Goal: Information Seeking & Learning: Learn about a topic

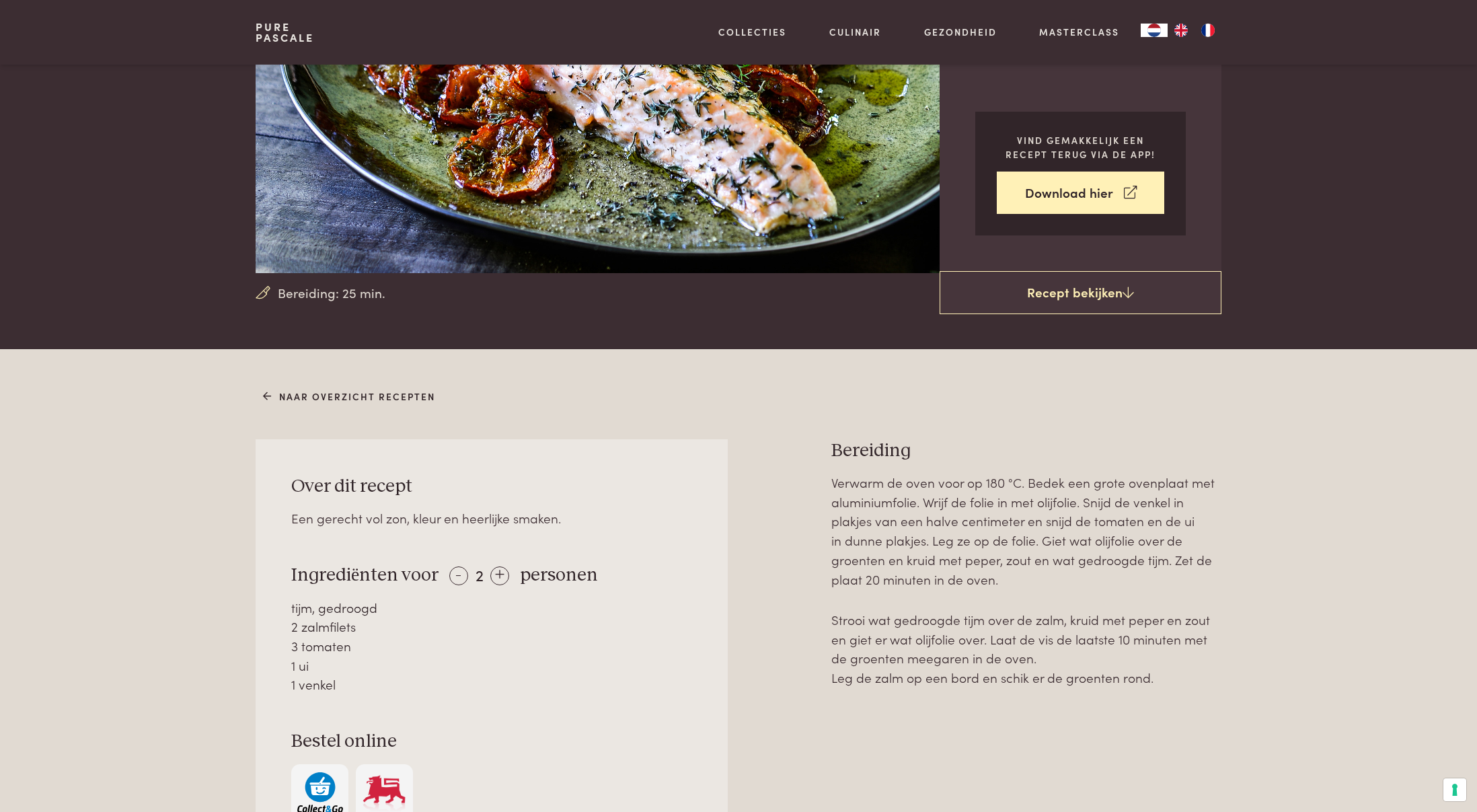
scroll to position [240, 0]
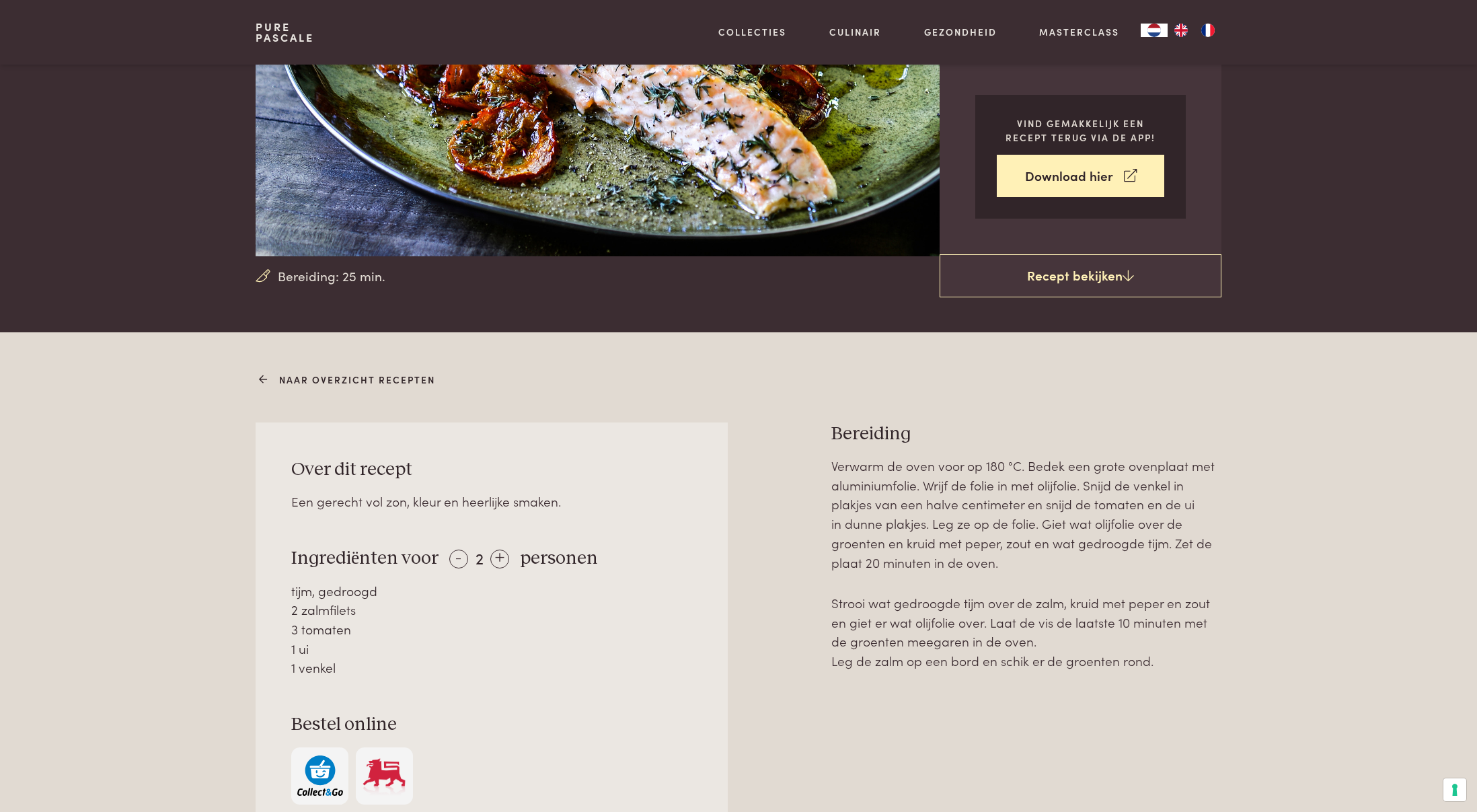
click at [324, 377] on link "Naar overzicht recepten" at bounding box center [349, 380] width 173 height 14
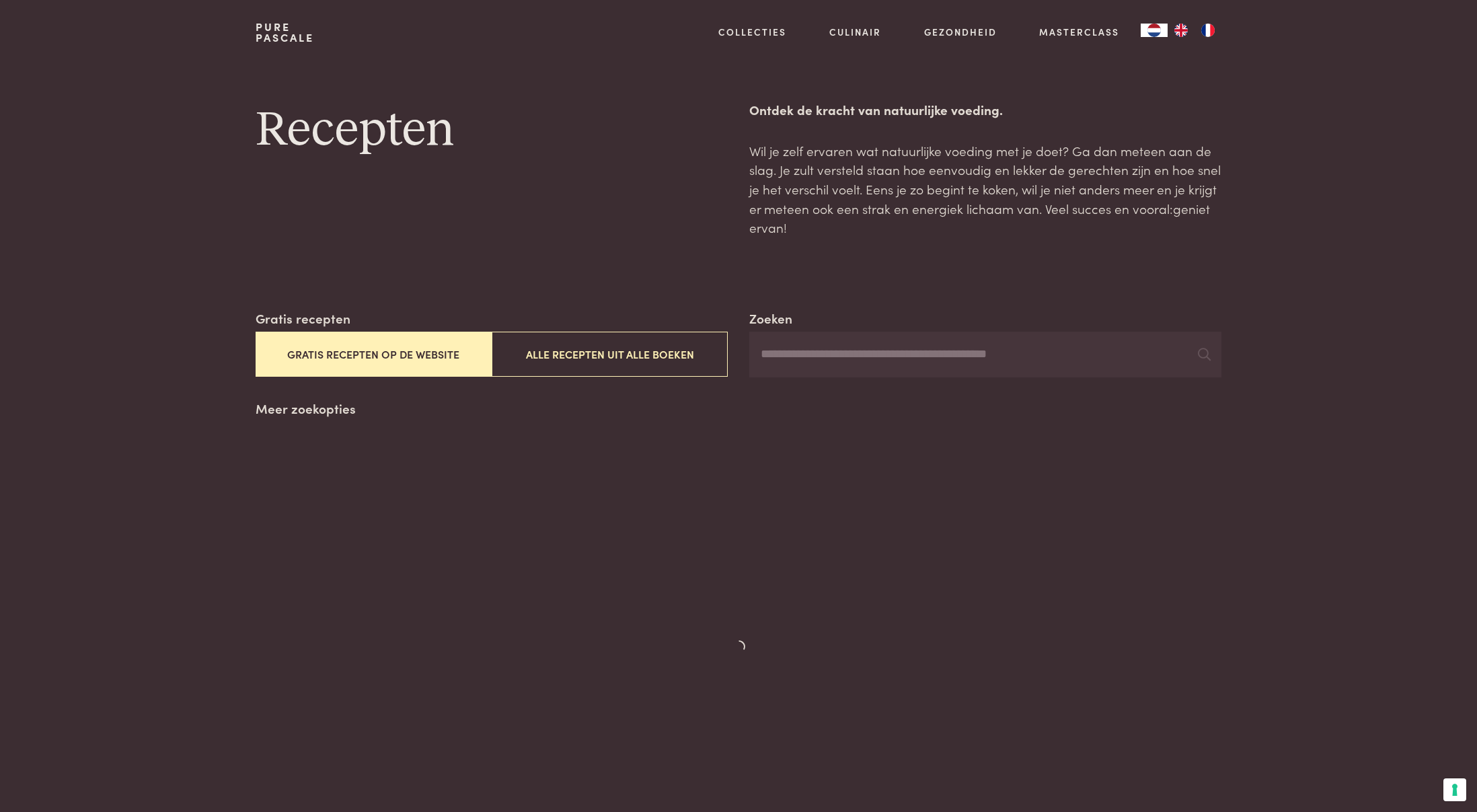
click at [324, 377] on div "Zoeken Gratis recepten Gratis recepten op de website Alle recepten uit alle boe…" at bounding box center [738, 367] width 966 height 116
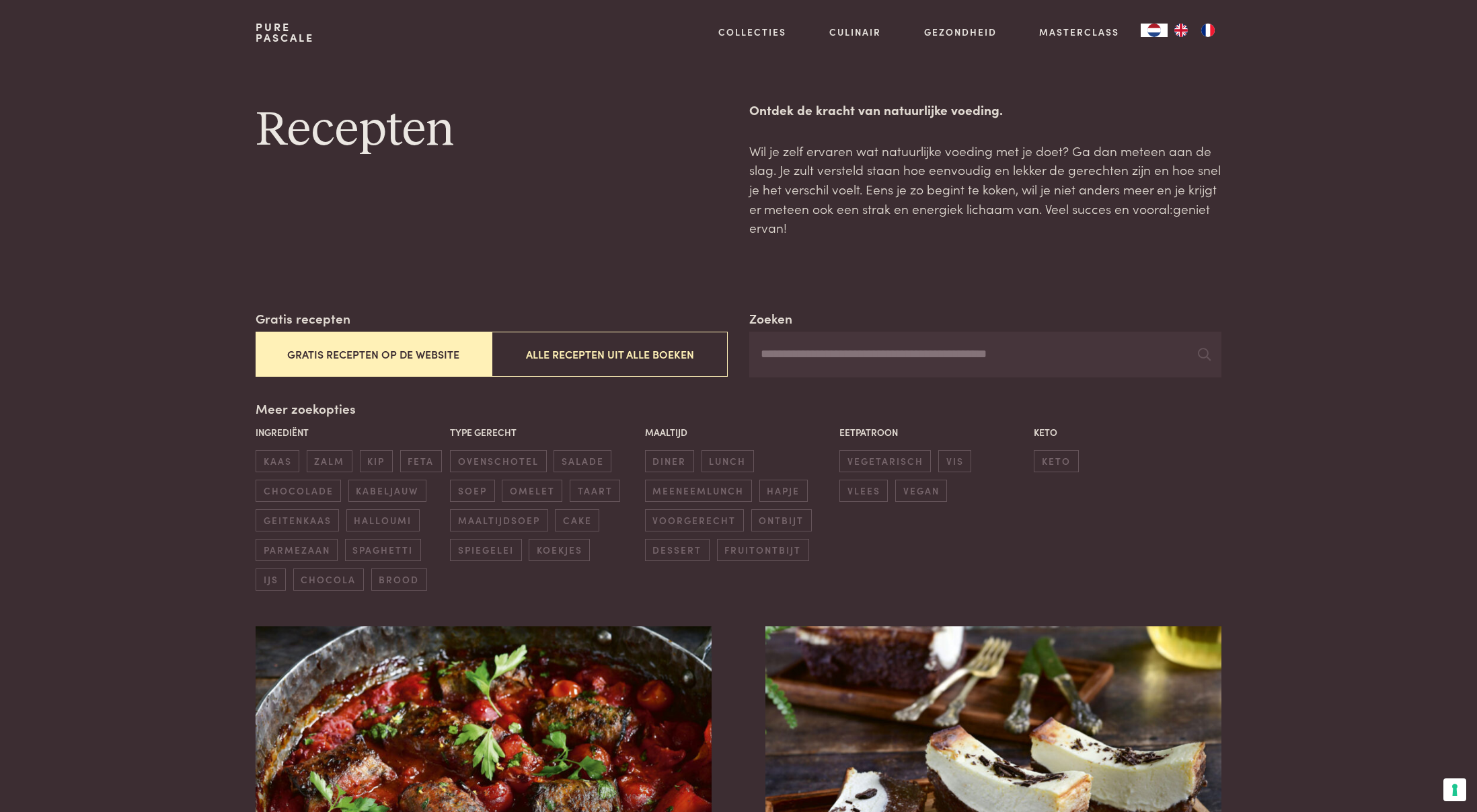
click at [388, 349] on button "Gratis recepten op de website" at bounding box center [374, 354] width 236 height 45
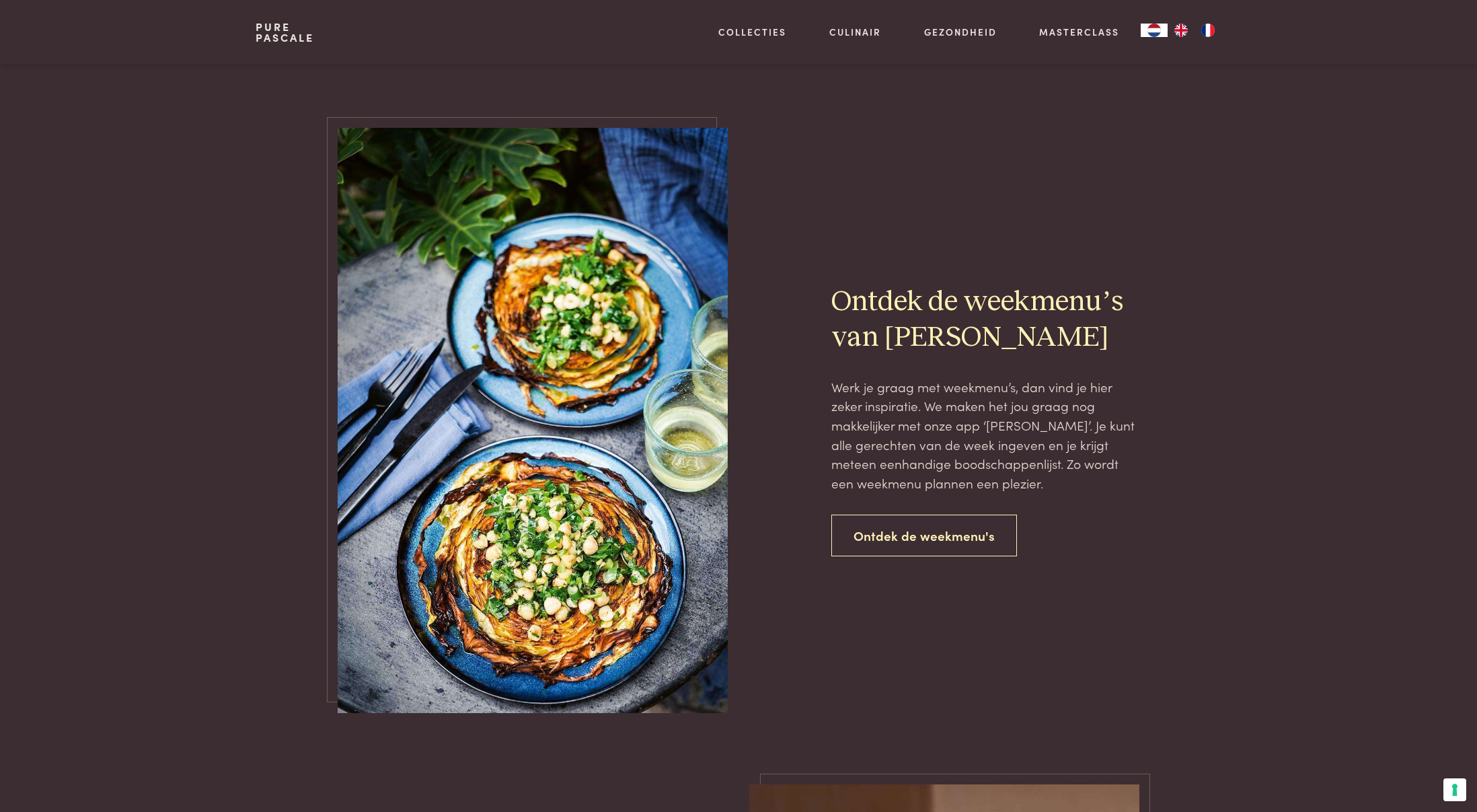
scroll to position [2853, 0]
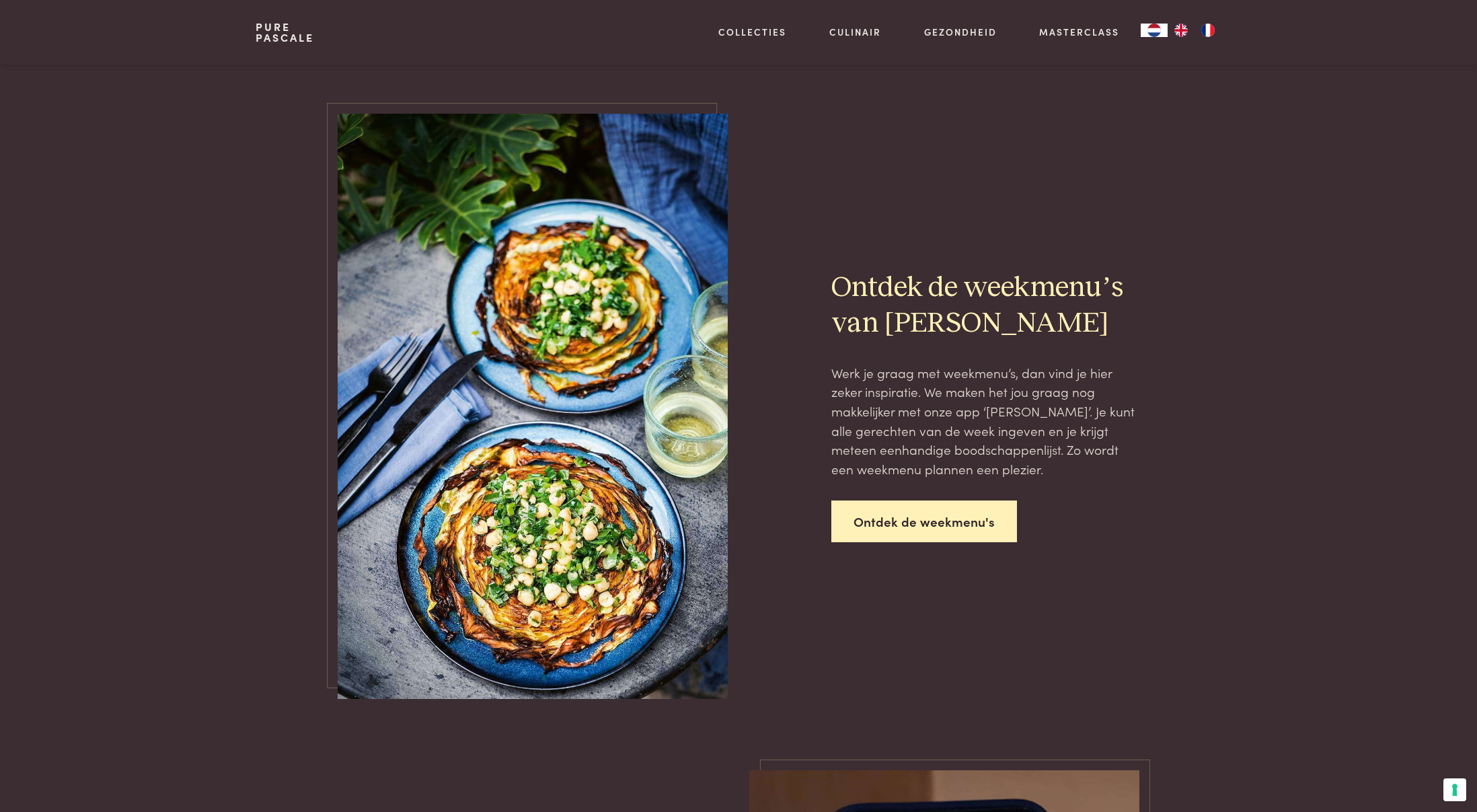
click at [935, 513] on link "Ontdek de weekmenu's" at bounding box center [924, 521] width 185 height 42
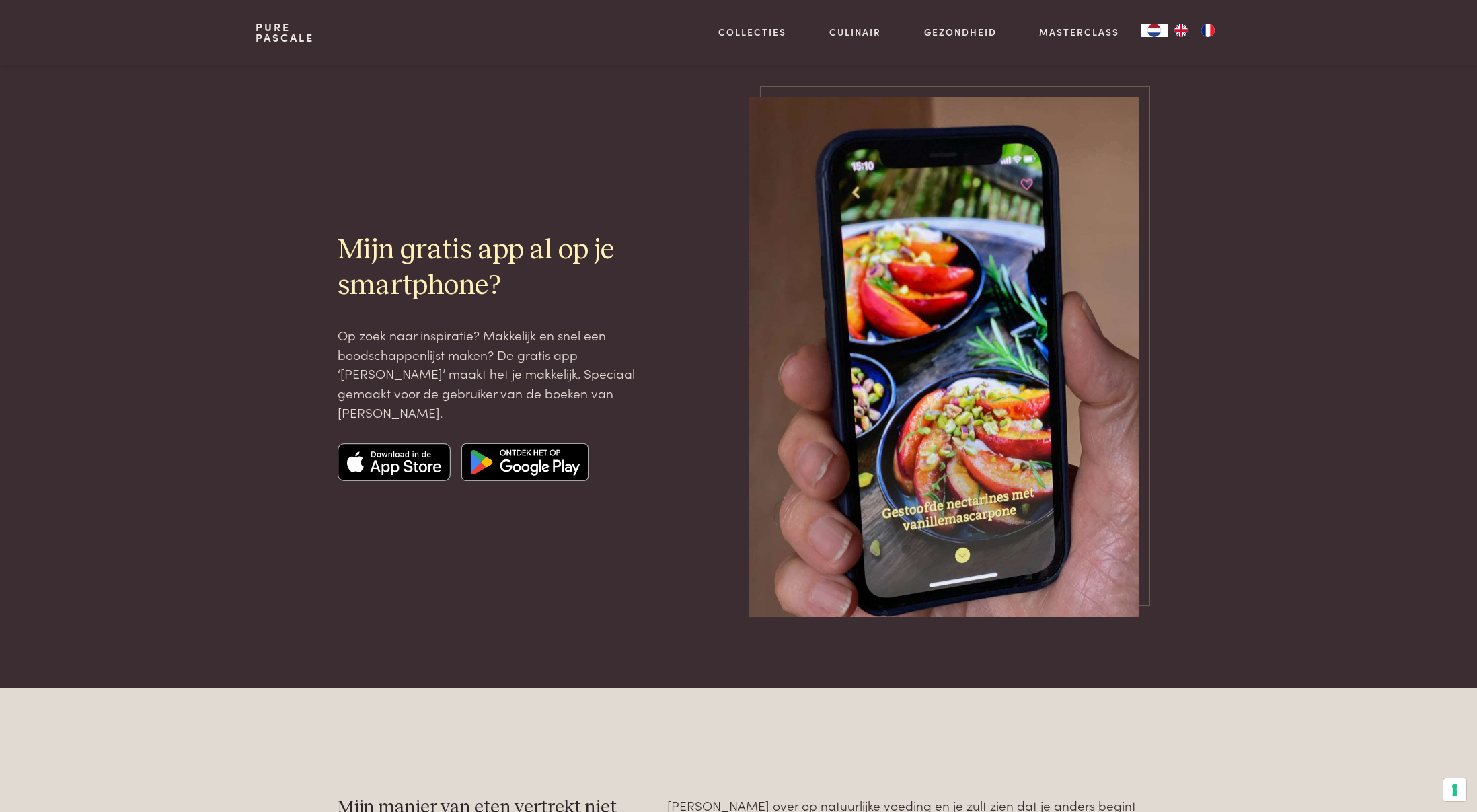
scroll to position [90, 0]
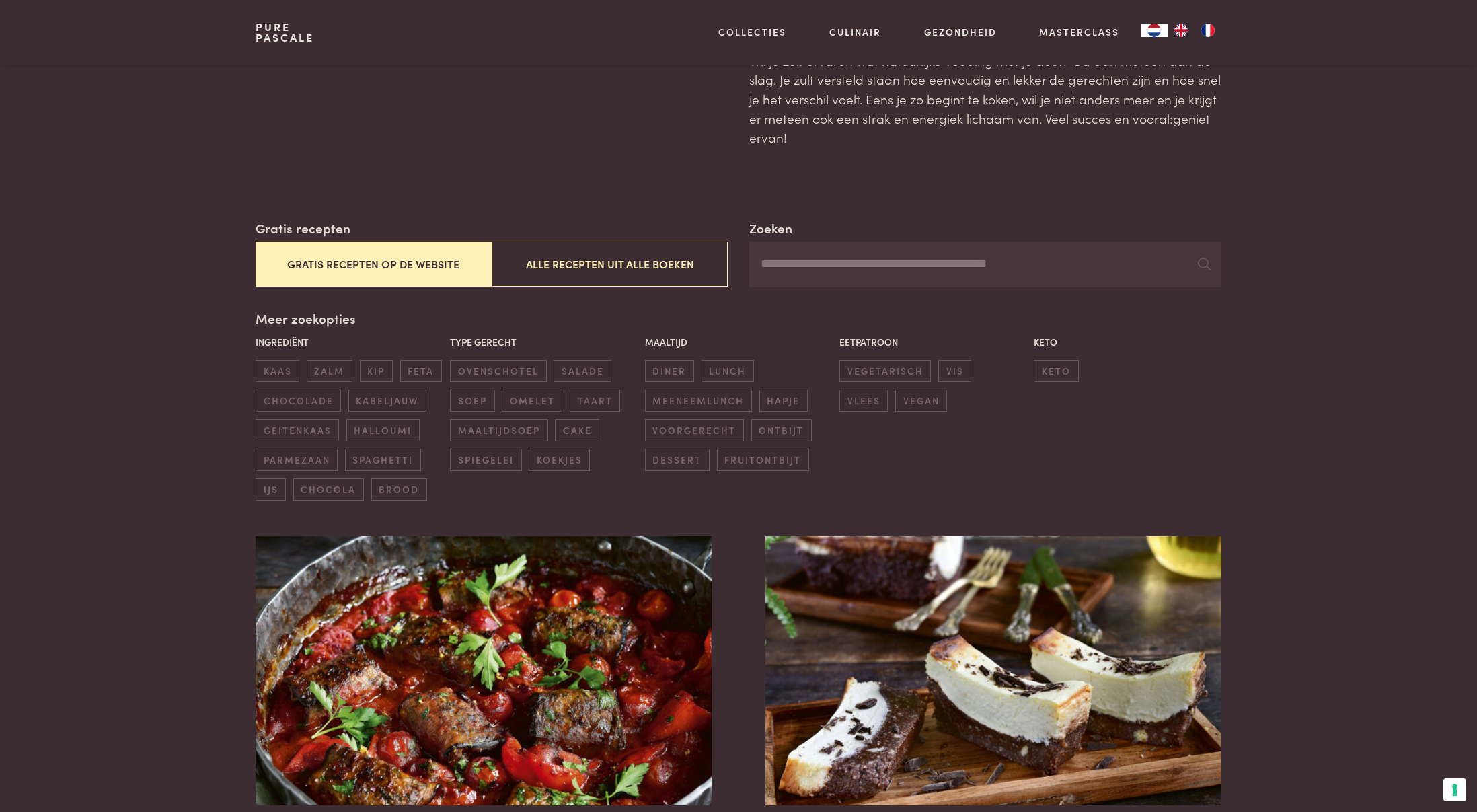
click at [354, 259] on button "Gratis recepten op de website" at bounding box center [374, 264] width 236 height 45
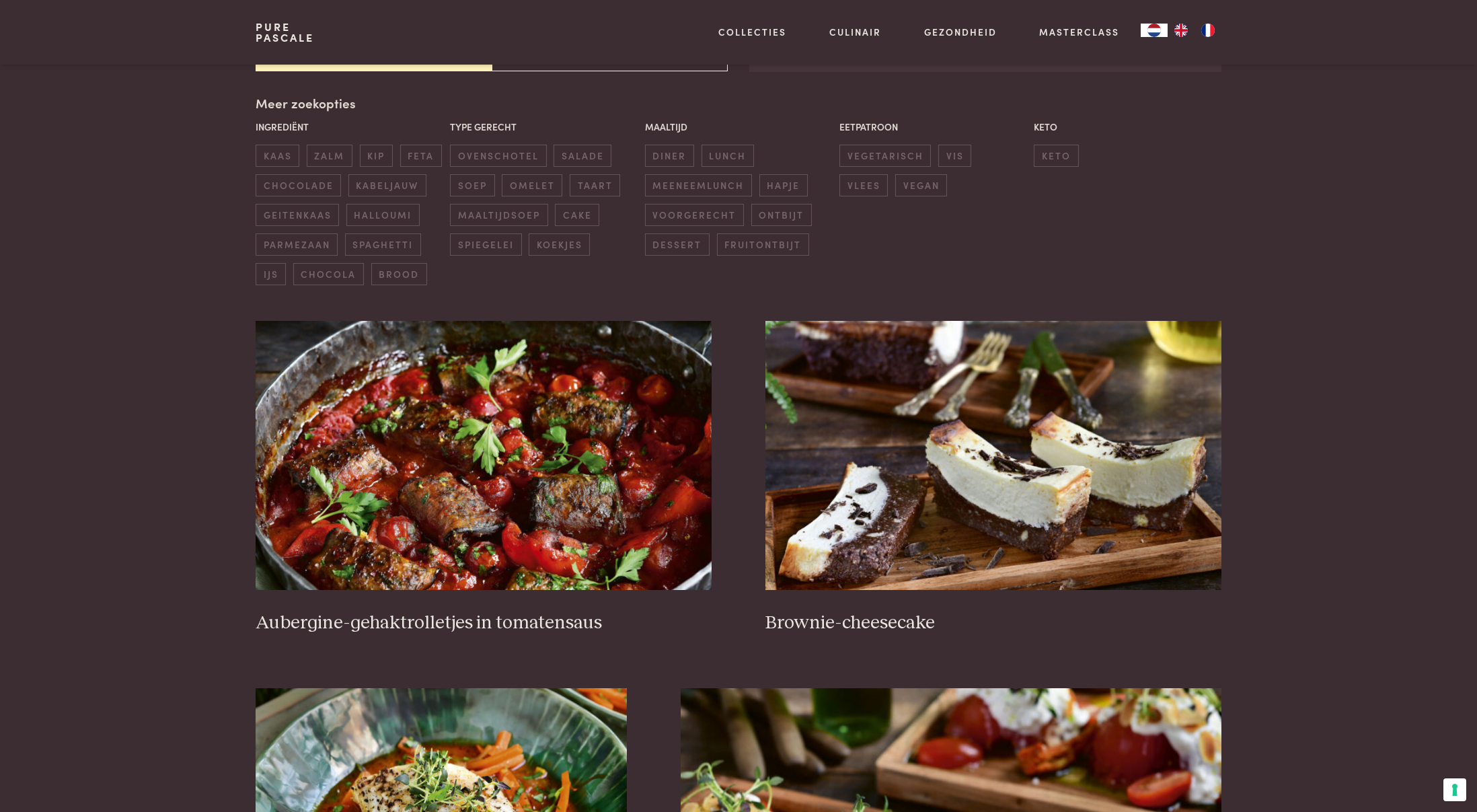
scroll to position [309, 0]
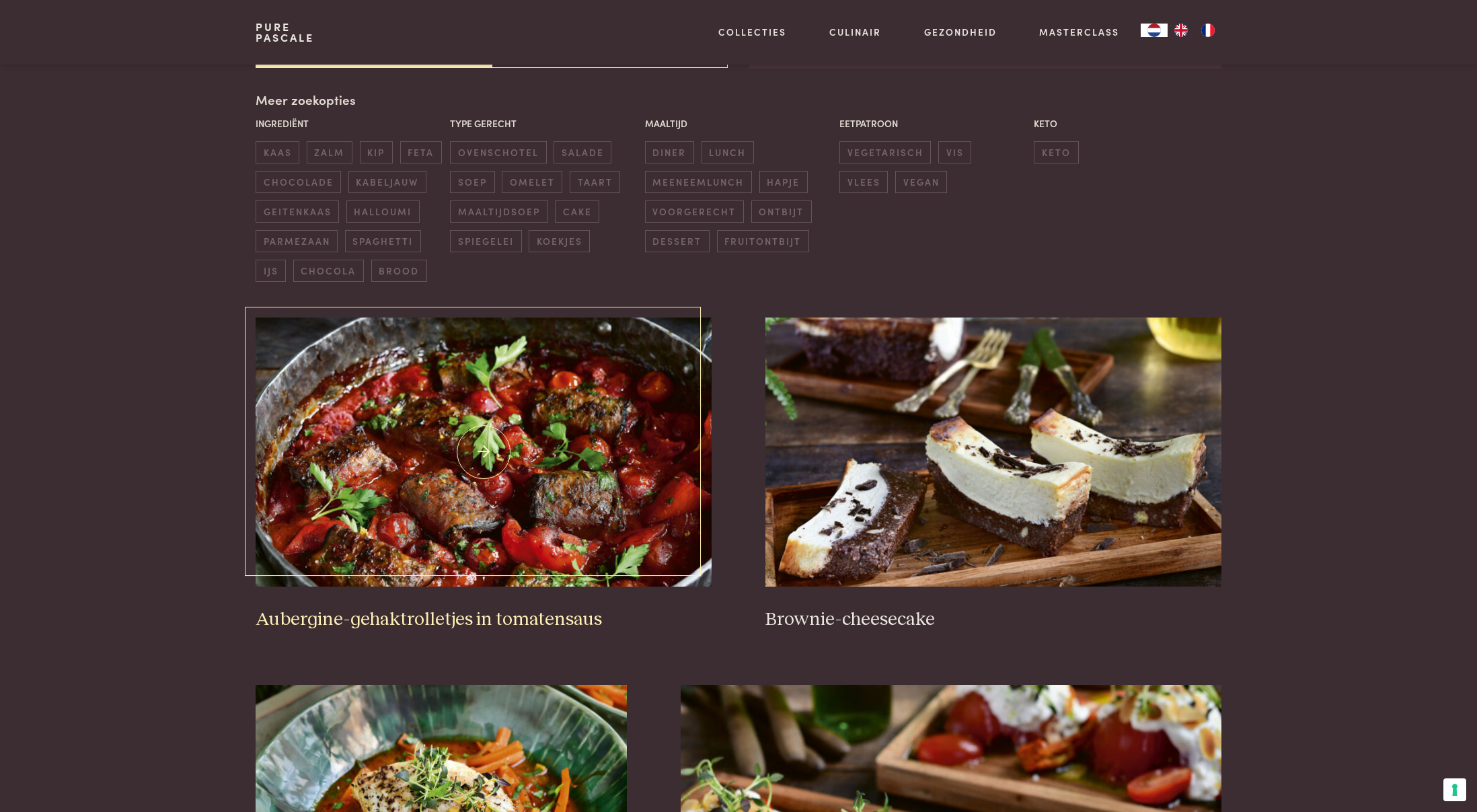
click at [560, 483] on img at bounding box center [483, 452] width 456 height 269
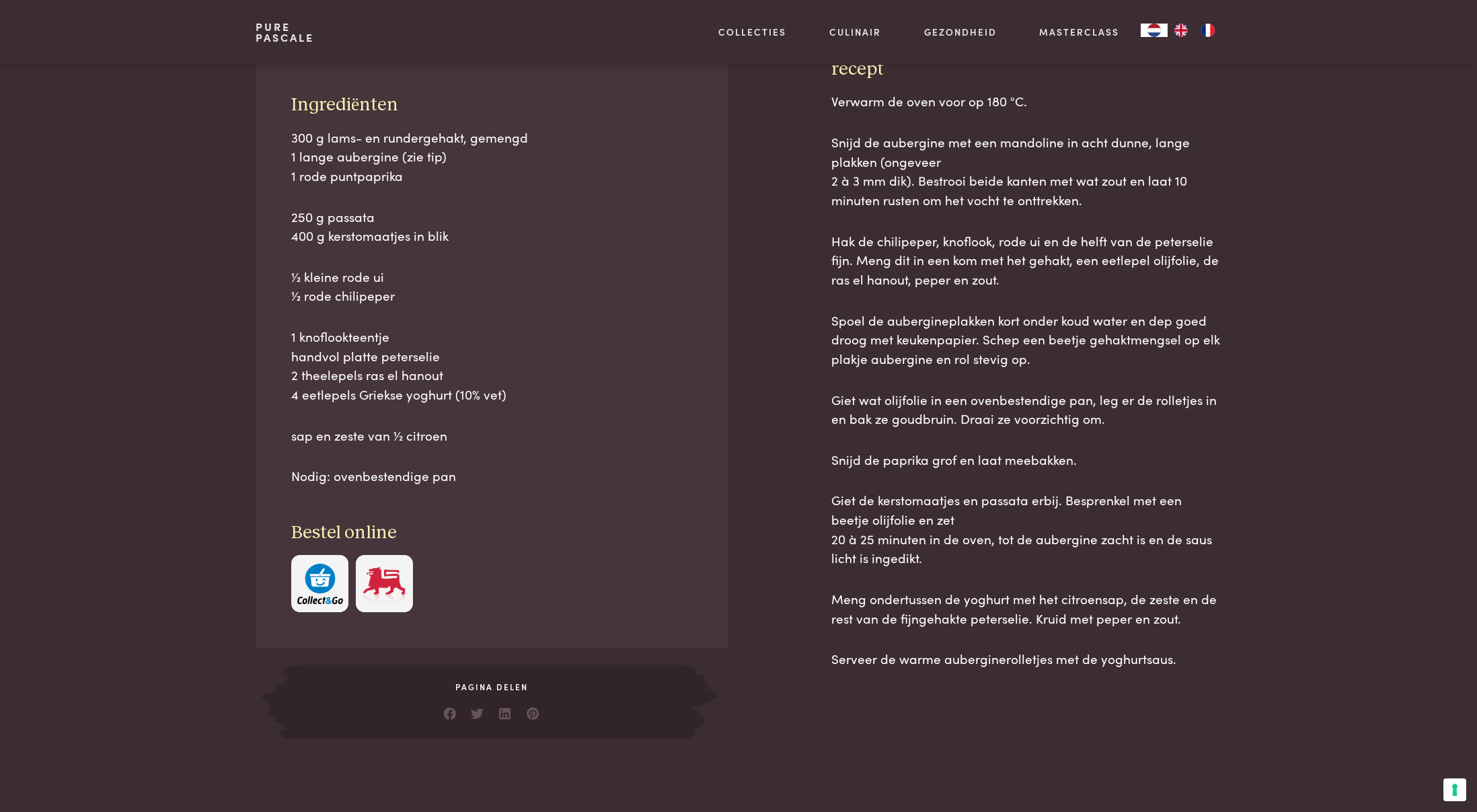
scroll to position [620, 0]
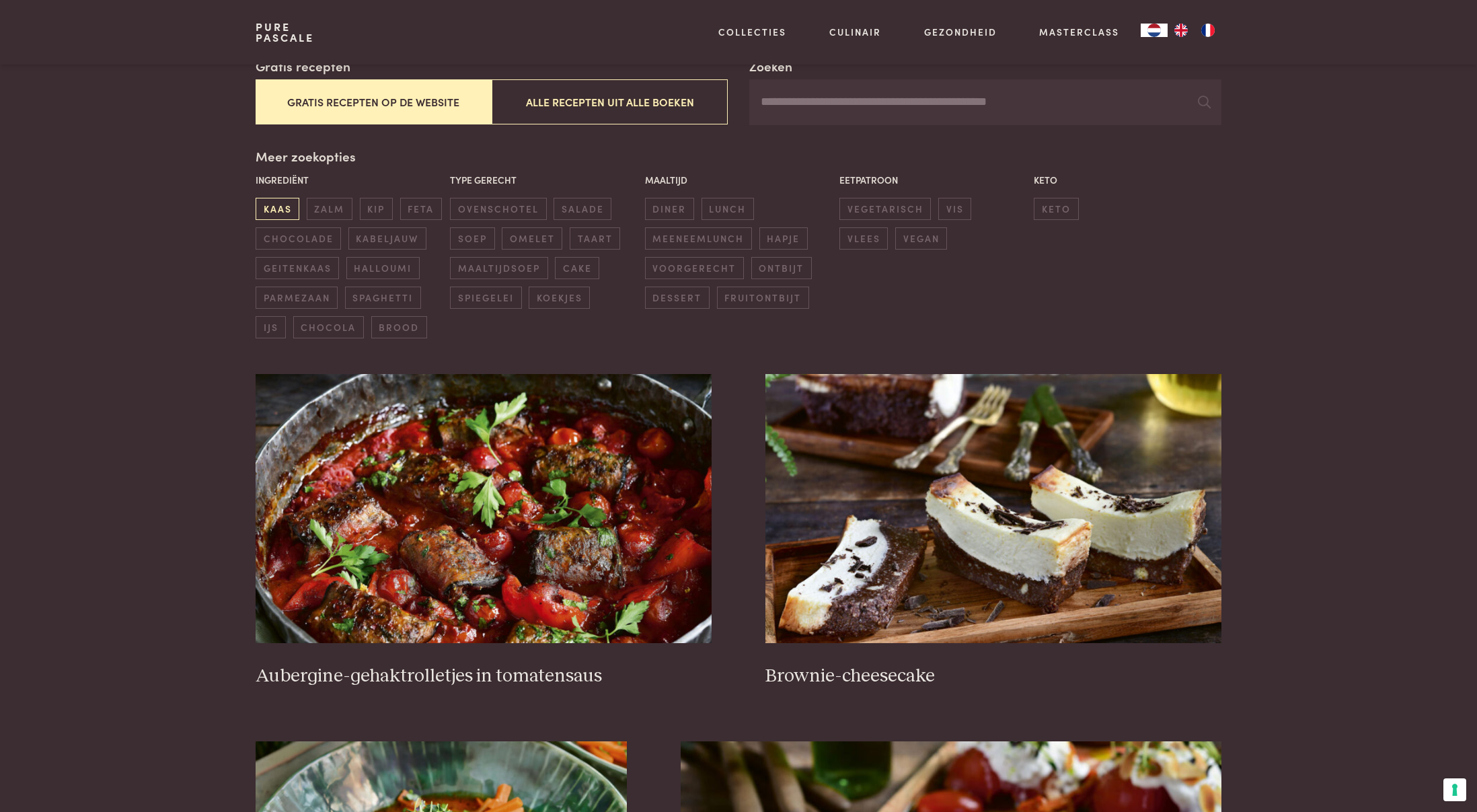
scroll to position [278, 0]
